Goal: Use online tool/utility: Use online tool/utility

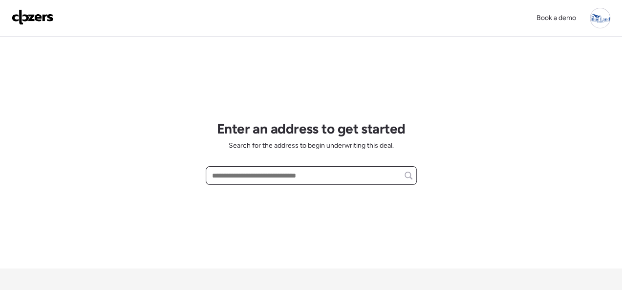
click at [264, 180] on input "text" at bounding box center [311, 175] width 202 height 14
paste input "**********"
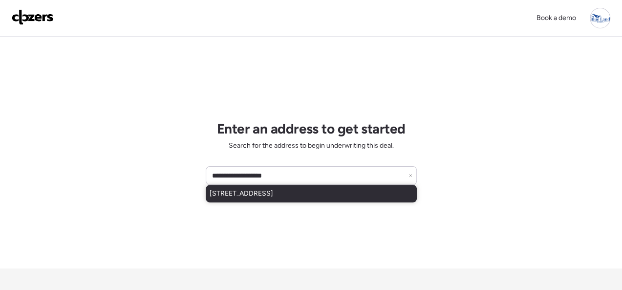
click at [273, 193] on span "[STREET_ADDRESS]" at bounding box center [240, 193] width 63 height 10
type input "**********"
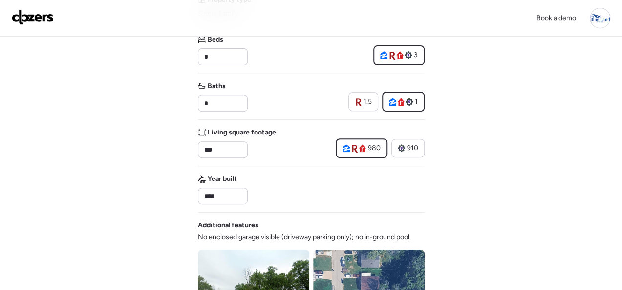
scroll to position [391, 0]
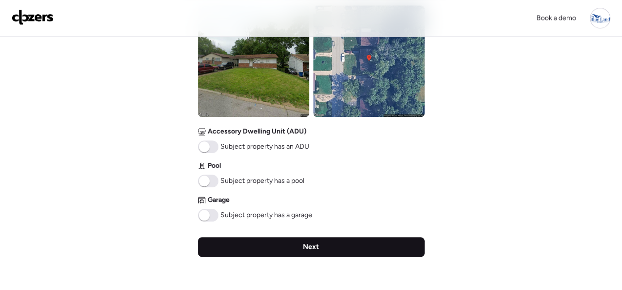
click at [312, 243] on span "Next" at bounding box center [311, 247] width 16 height 10
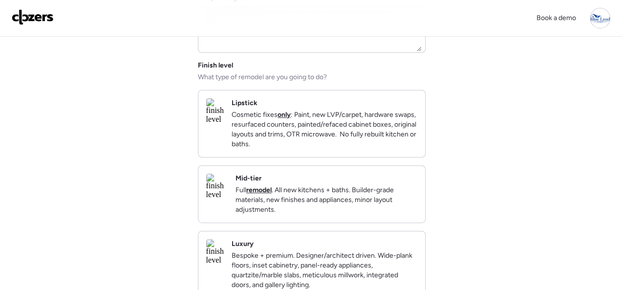
scroll to position [98, 0]
click at [376, 191] on div "Mid-tier Full remodel . All new kitchens + baths. Builder-grade materials, new …" at bounding box center [326, 193] width 182 height 41
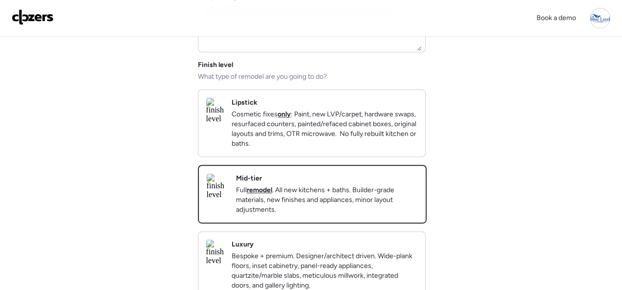
scroll to position [293, 0]
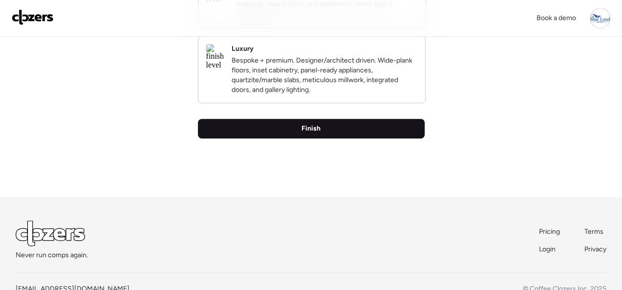
click at [316, 133] on span "Finish" at bounding box center [310, 129] width 19 height 10
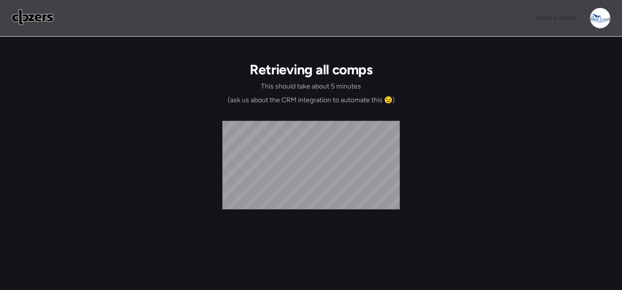
scroll to position [0, 0]
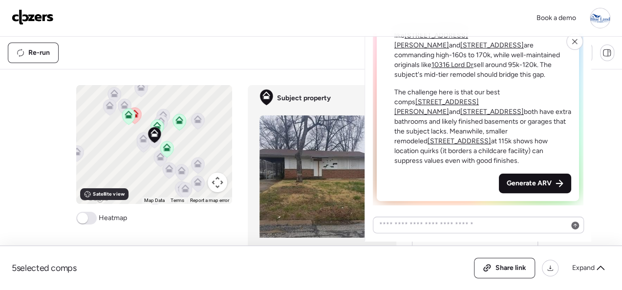
click at [541, 188] on span "Generate ARV" at bounding box center [528, 183] width 45 height 10
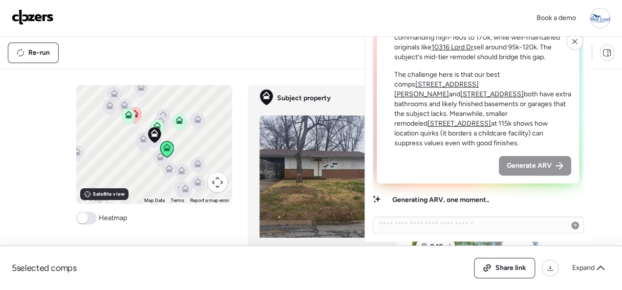
scroll to position [781, 0]
